Goal: Navigation & Orientation: Find specific page/section

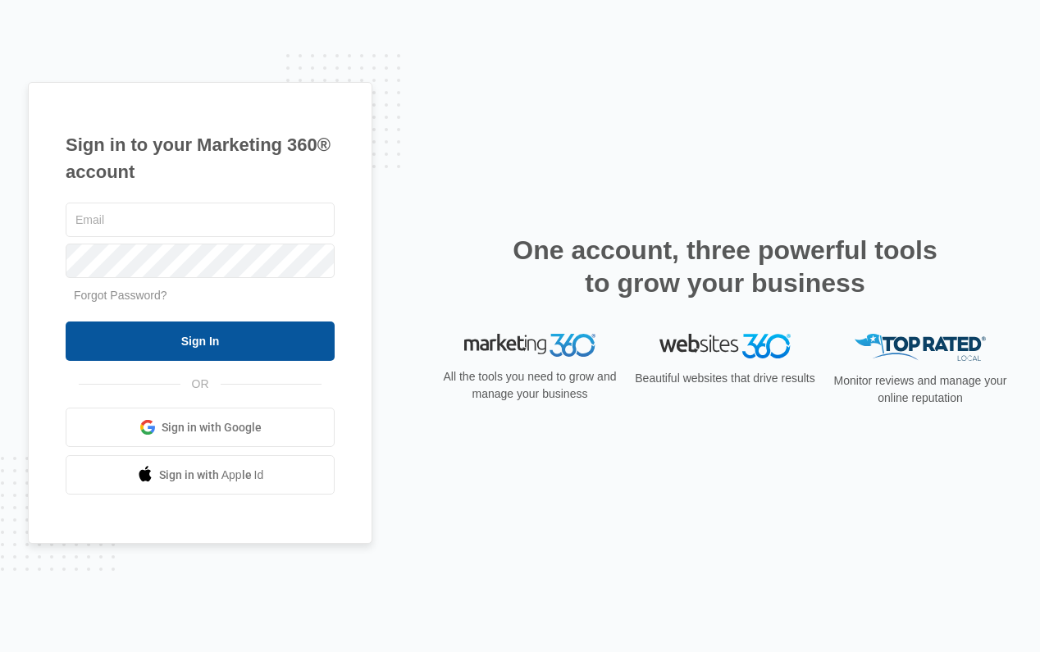
type input "[PERSON_NAME][EMAIL_ADDRESS][PERSON_NAME][DOMAIN_NAME]"
click at [282, 330] on input "Sign In" at bounding box center [200, 340] width 269 height 39
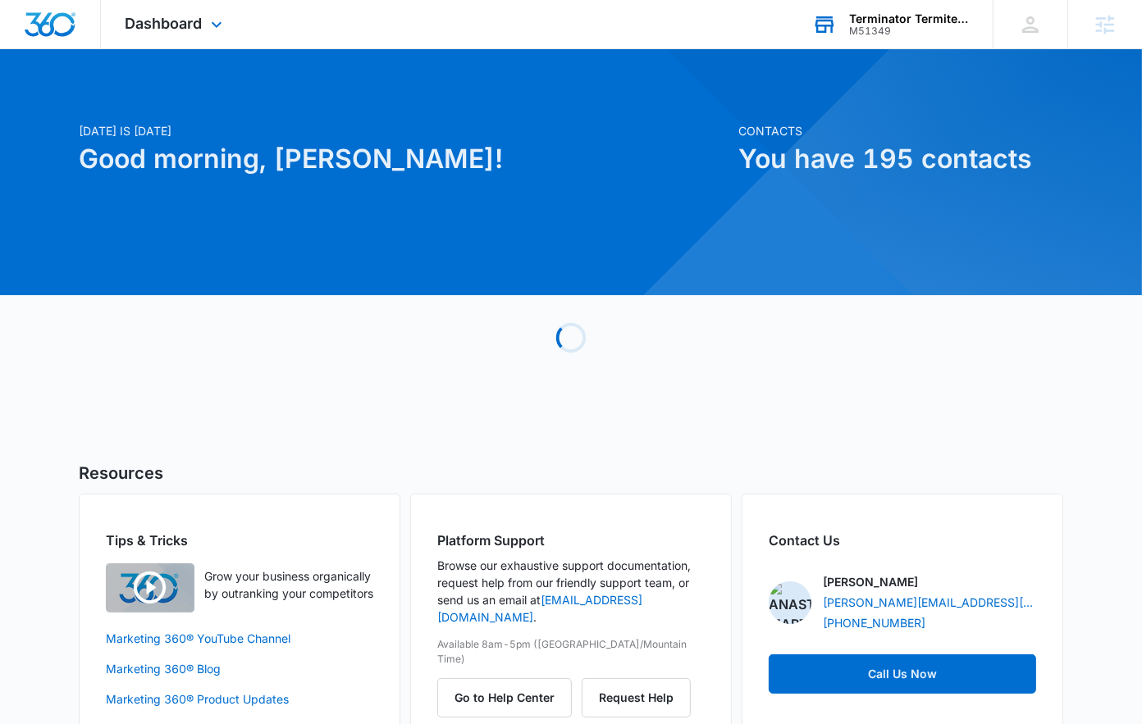
click at [891, 28] on div "M51349" at bounding box center [909, 30] width 120 height 11
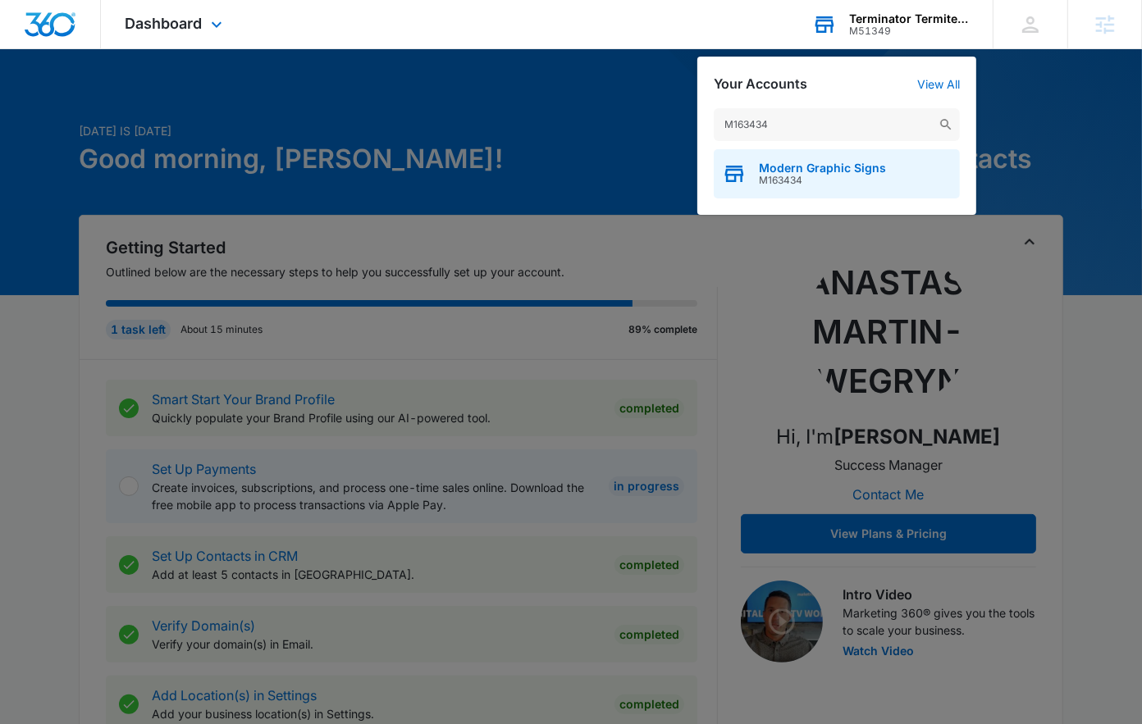
type input "M163434"
click at [791, 175] on span "M163434" at bounding box center [822, 180] width 127 height 11
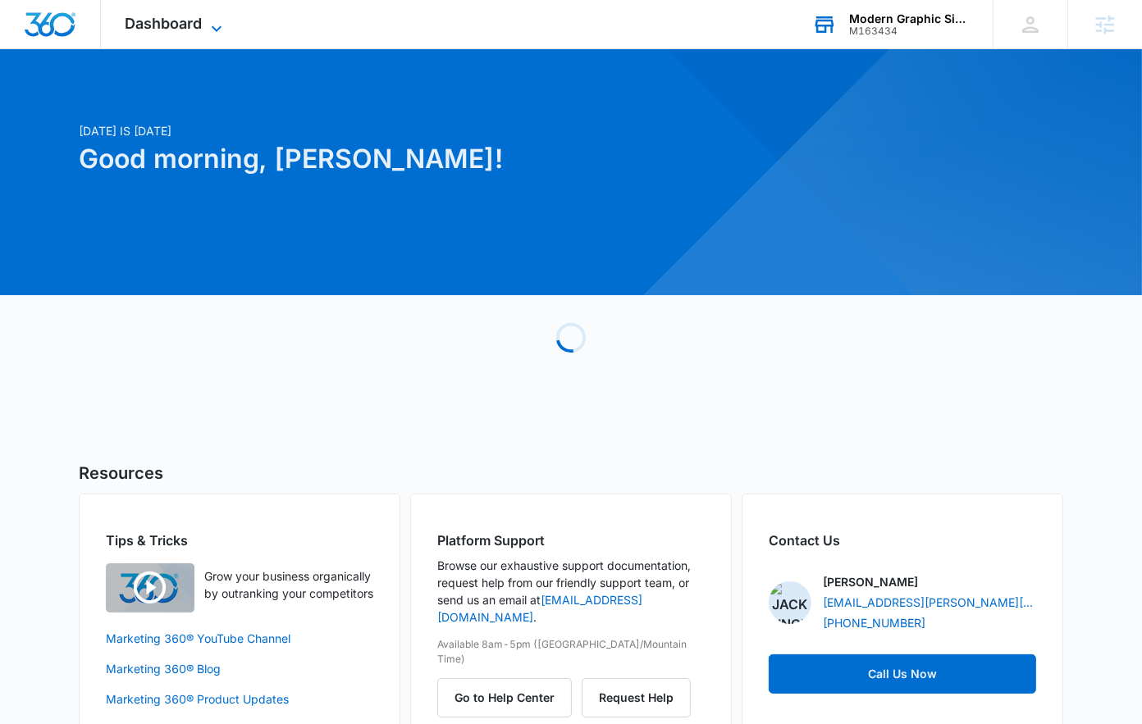
click at [164, 28] on span "Dashboard" at bounding box center [163, 23] width 77 height 17
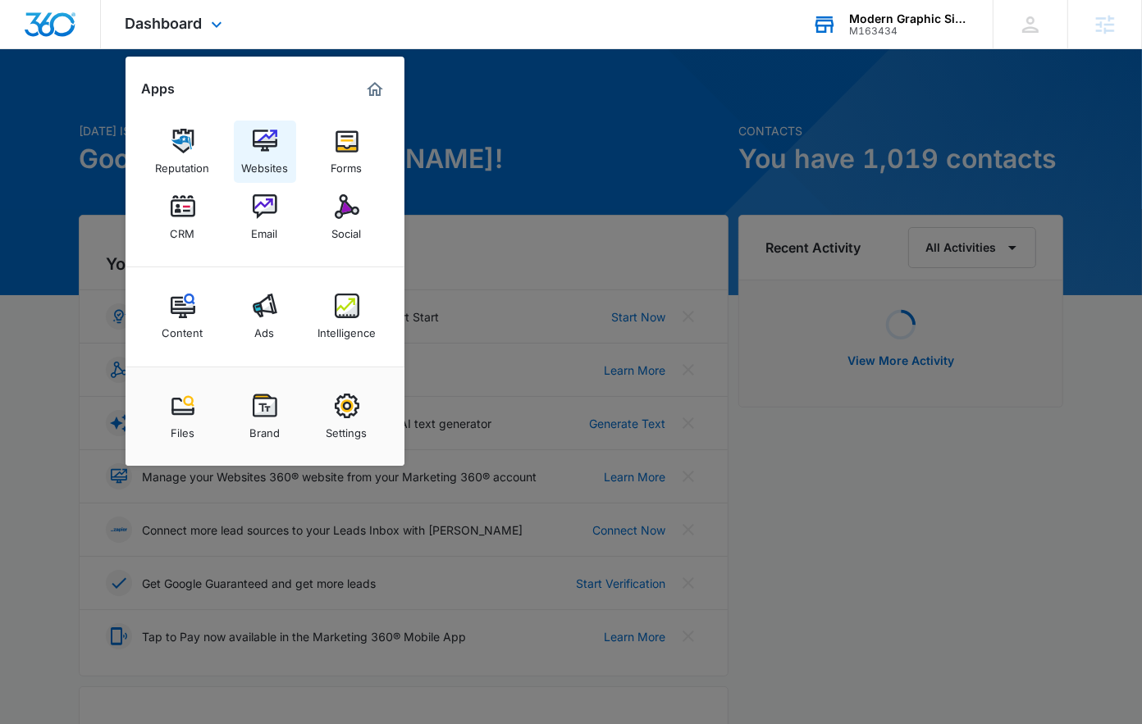
click at [269, 149] on img at bounding box center [265, 141] width 25 height 25
